Goal: Task Accomplishment & Management: Manage account settings

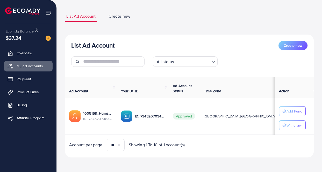
scroll to position [28, 0]
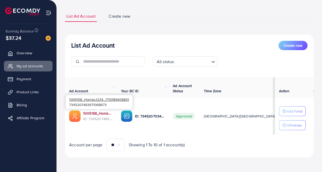
click at [99, 111] on link "1005158_Hamza.1234_1710189409831" at bounding box center [98, 112] width 30 height 5
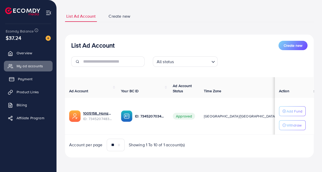
click at [24, 80] on span "Payment" at bounding box center [25, 78] width 15 height 5
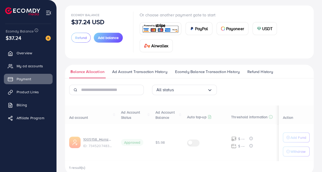
scroll to position [27, 0]
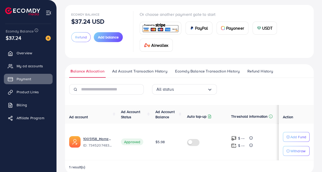
click at [255, 72] on span "Refund History" at bounding box center [261, 71] width 26 height 6
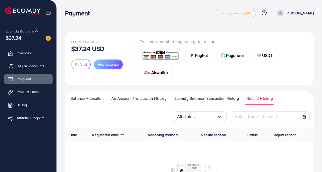
click at [22, 64] on span "My ad accounts" at bounding box center [31, 65] width 26 height 5
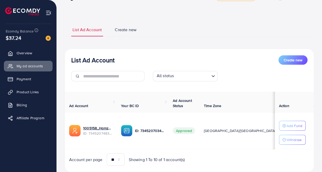
scroll to position [31, 0]
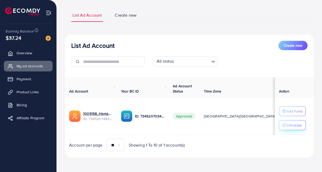
click at [292, 125] on p "Withdraw" at bounding box center [294, 125] width 15 height 6
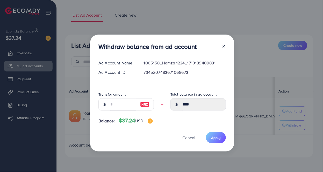
click at [145, 105] on img at bounding box center [144, 104] width 9 height 6
type input "****"
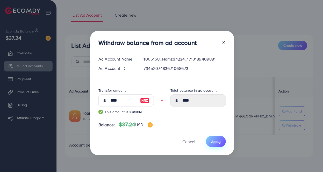
click at [220, 143] on button "Apply" at bounding box center [216, 141] width 20 height 11
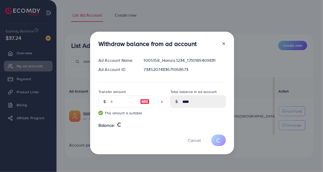
type input "****"
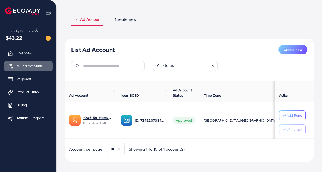
scroll to position [0, 0]
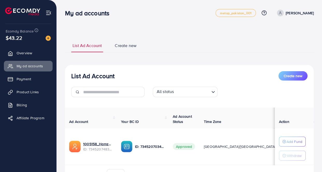
click at [128, 36] on div "**********" at bounding box center [189, 113] width 249 height 162
click at [34, 89] on span "Product Links" at bounding box center [29, 91] width 22 height 5
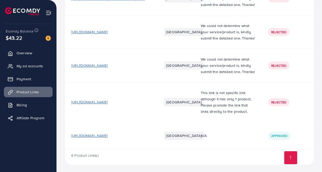
scroll to position [160, 0]
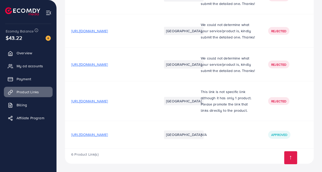
click at [103, 136] on span "[URL][DOMAIN_NAME]" at bounding box center [89, 134] width 37 height 5
click at [25, 62] on link "My ad accounts" at bounding box center [28, 66] width 49 height 10
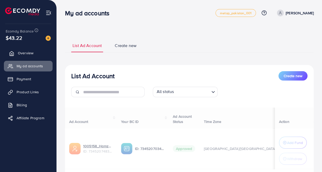
click at [25, 56] on link "Overview" at bounding box center [28, 53] width 49 height 10
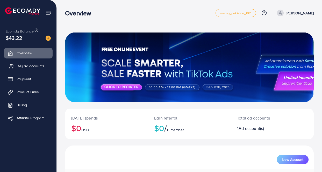
click at [23, 66] on span "My ad accounts" at bounding box center [31, 65] width 26 height 5
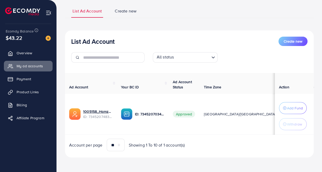
scroll to position [35, 0]
click at [138, 73] on th "Your BC ID" at bounding box center [143, 83] width 52 height 21
click at [205, 34] on div "List Ad Account Create new All status Loading... Ad Account Your BC ID Ad Accou…" at bounding box center [189, 93] width 249 height 127
click at [254, 37] on div "List Ad Account Create new" at bounding box center [189, 41] width 236 height 9
click at [34, 96] on link "Product Links" at bounding box center [28, 92] width 49 height 10
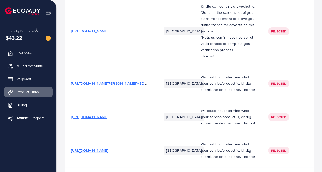
scroll to position [160, 0]
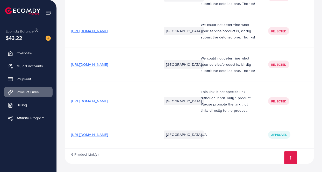
click at [108, 134] on span "[URL][DOMAIN_NAME]" at bounding box center [89, 134] width 37 height 5
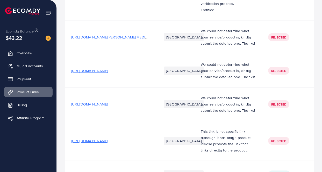
scroll to position [19, 0]
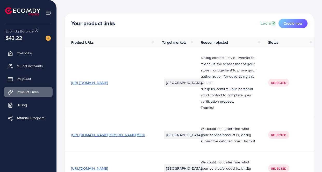
drag, startPoint x: 42, startPoint y: 66, endPoint x: 46, endPoint y: 59, distance: 8.5
click at [42, 66] on span "My ad accounts" at bounding box center [30, 65] width 26 height 5
